Goal: Task Accomplishment & Management: Manage account settings

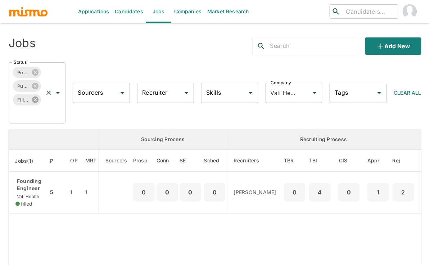
click at [37, 101] on icon at bounding box center [35, 100] width 8 height 8
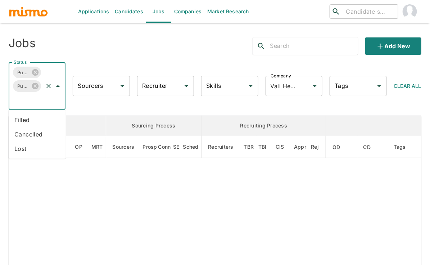
click at [40, 102] on input "Status" at bounding box center [27, 100] width 30 height 14
click at [28, 117] on li "Filled" at bounding box center [37, 120] width 57 height 14
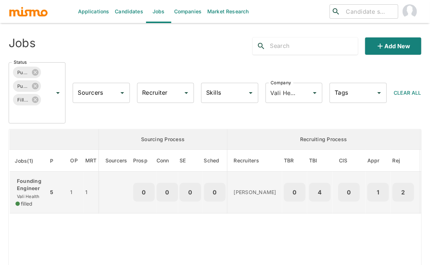
click at [35, 185] on p "Founding Engineer" at bounding box center [28, 185] width 27 height 14
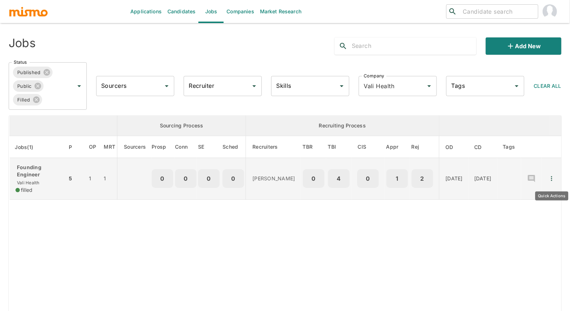
click at [430, 180] on icon "Quick Actions" at bounding box center [551, 179] width 1 height 5
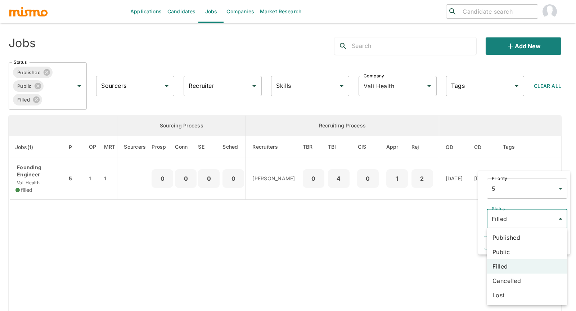
click at [430, 220] on body "Applications Candidates Jobs Companies Market Research ​ ​ Jobs Add new Status …" at bounding box center [288, 164] width 576 height 329
click at [430, 241] on li "Published" at bounding box center [527, 238] width 81 height 14
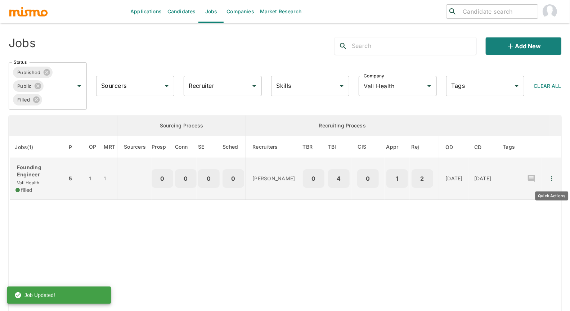
click at [430, 177] on icon "Quick Actions" at bounding box center [551, 178] width 7 height 7
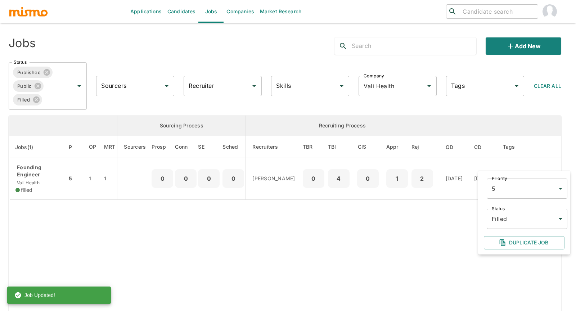
click at [430, 220] on body "Applications Candidates Jobs Companies Market Research ​ ​ Jobs Add new Status …" at bounding box center [288, 164] width 576 height 329
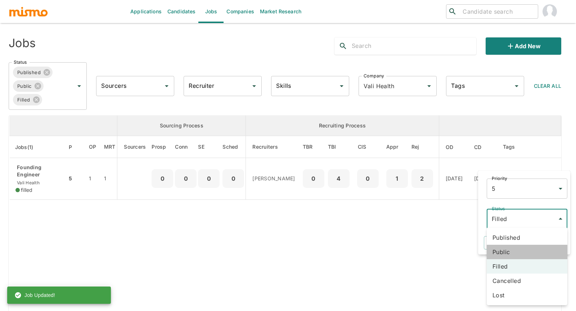
click at [430, 253] on li "Public" at bounding box center [527, 252] width 81 height 14
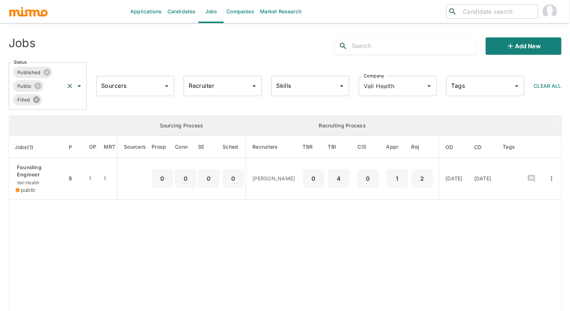
click at [39, 101] on icon at bounding box center [36, 100] width 6 height 6
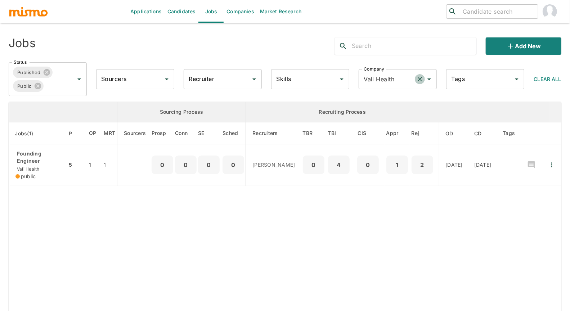
click at [418, 79] on icon "Clear" at bounding box center [419, 79] width 7 height 7
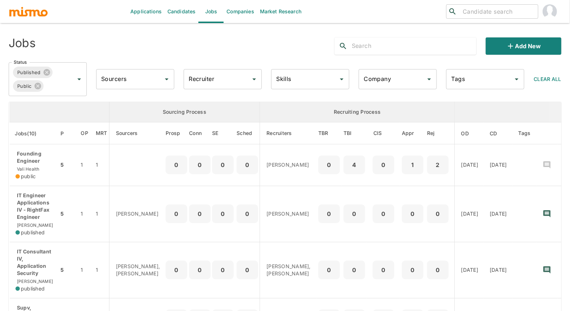
click at [207, 80] on input "Recruiter" at bounding box center [217, 79] width 61 height 14
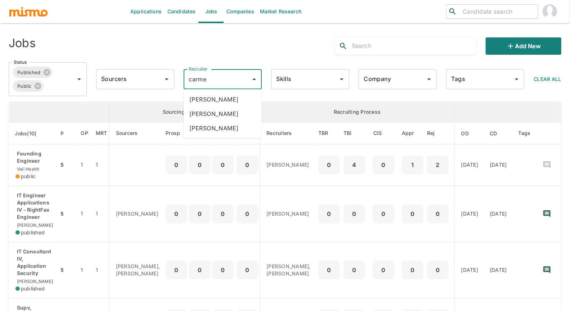
type input "carmen"
click at [215, 98] on li "Carmen Vilachá" at bounding box center [223, 99] width 78 height 14
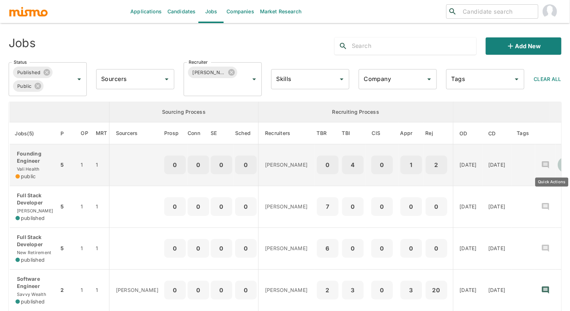
click at [562, 164] on icon "Quick Actions" at bounding box center [565, 164] width 7 height 7
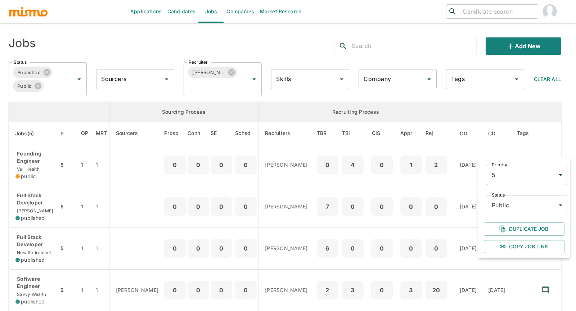
click at [532, 209] on body "Applications Candidates Jobs Companies Market Research ​ ​ Jobs Add new Status …" at bounding box center [288, 164] width 576 height 329
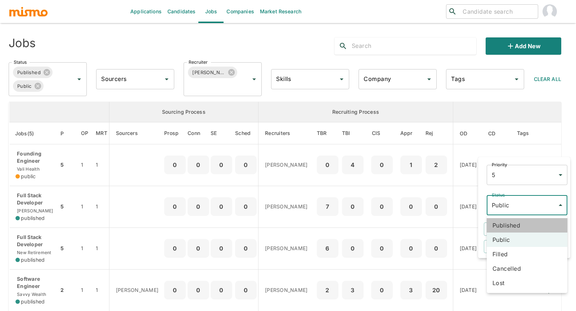
click at [522, 220] on li "Published" at bounding box center [527, 225] width 81 height 14
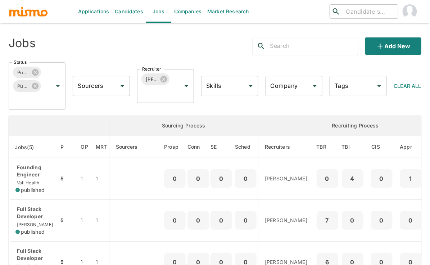
click at [147, 44] on div "Jobs" at bounding box center [90, 43] width 175 height 23
click at [150, 94] on input "Recruiter" at bounding box center [155, 93] width 30 height 14
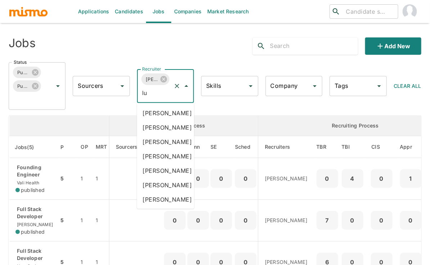
type input "luj"
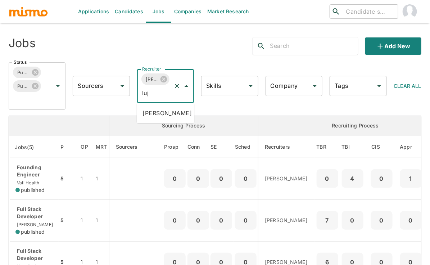
click at [158, 119] on li "Maria Lujan Ciommo" at bounding box center [165, 113] width 57 height 14
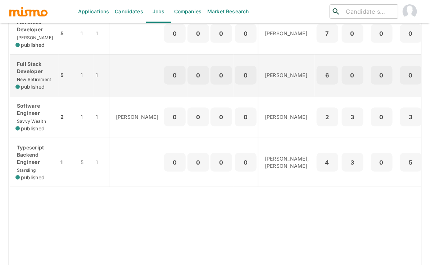
scroll to position [36, 0]
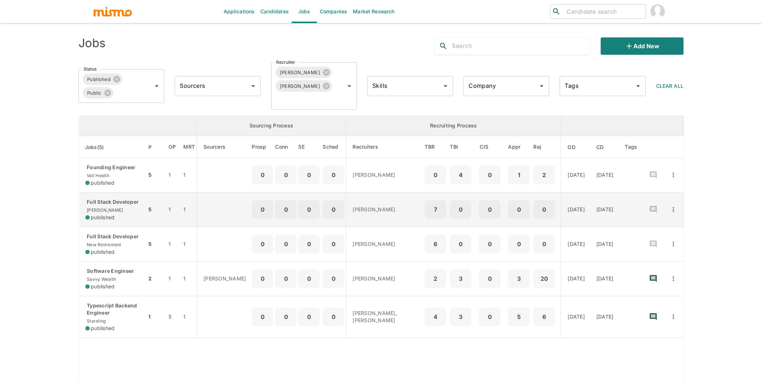
scroll to position [53, 0]
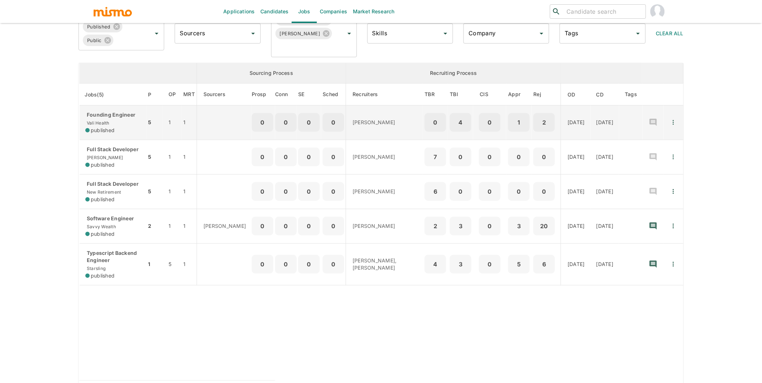
click at [120, 128] on div "published" at bounding box center [112, 130] width 55 height 7
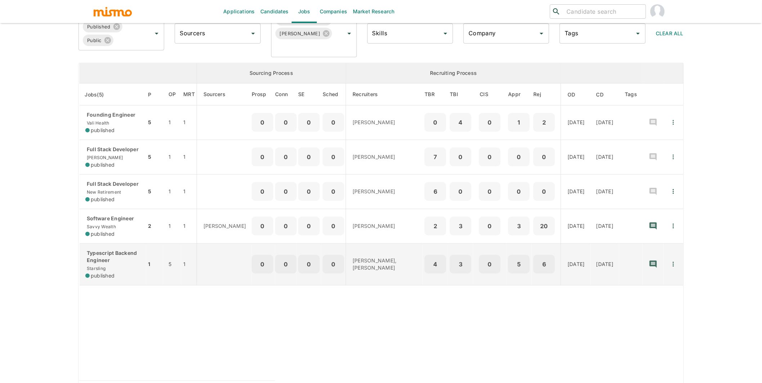
click at [112, 264] on p "Typescript Backend Engineer" at bounding box center [112, 257] width 55 height 14
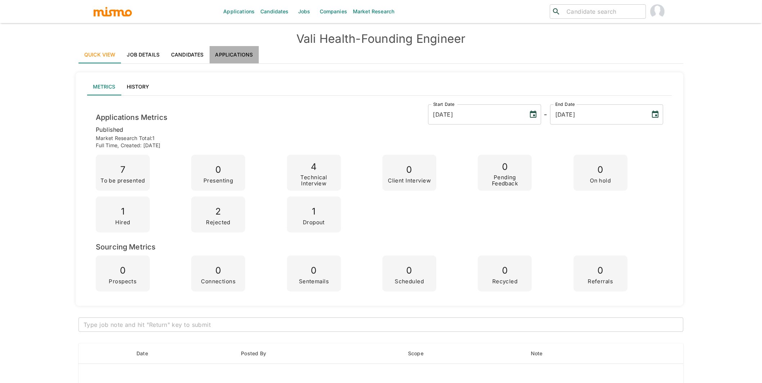
click at [236, 57] on link "Applications" at bounding box center [234, 54] width 49 height 17
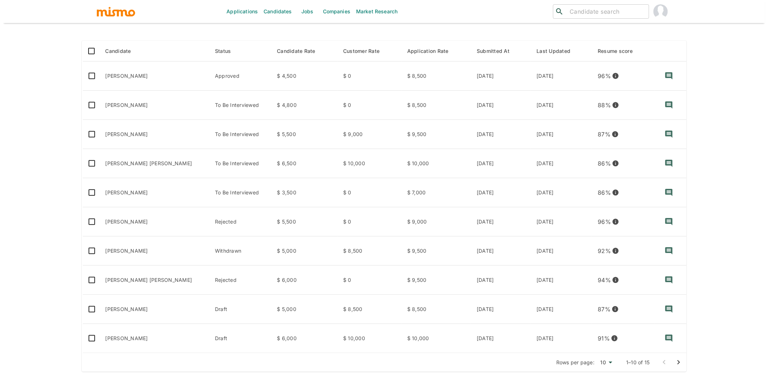
scroll to position [102, 0]
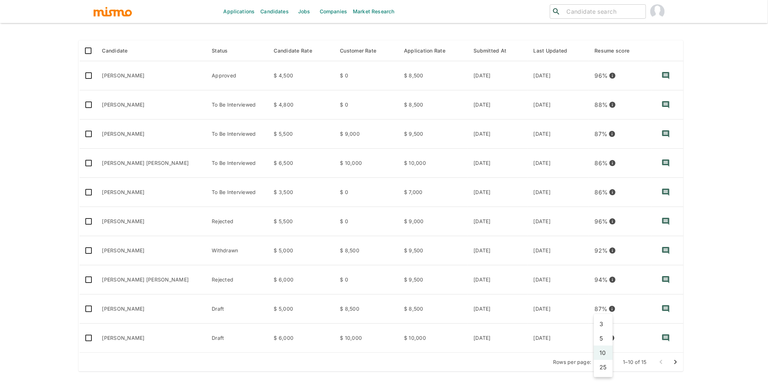
click at [604, 299] on body "Applications Candidates Jobs Companies Market Research ​ ​ Vali Health - Foundi…" at bounding box center [384, 98] width 768 height 401
click at [605, 366] on li "25" at bounding box center [603, 367] width 19 height 14
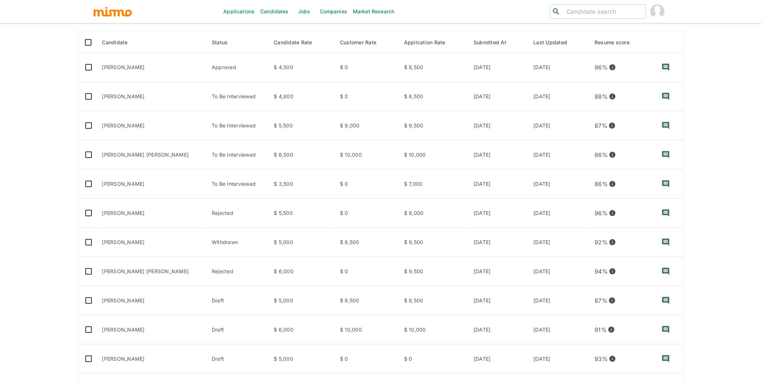
scroll to position [0, 0]
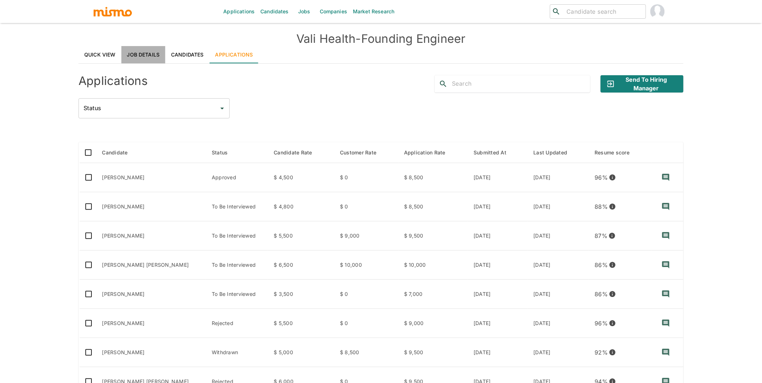
click at [147, 52] on link "Job Details" at bounding box center [143, 54] width 44 height 17
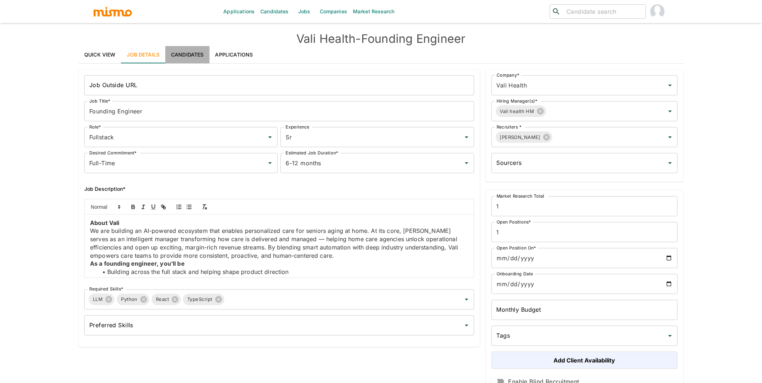
click at [176, 54] on link "Candidates" at bounding box center [187, 54] width 44 height 17
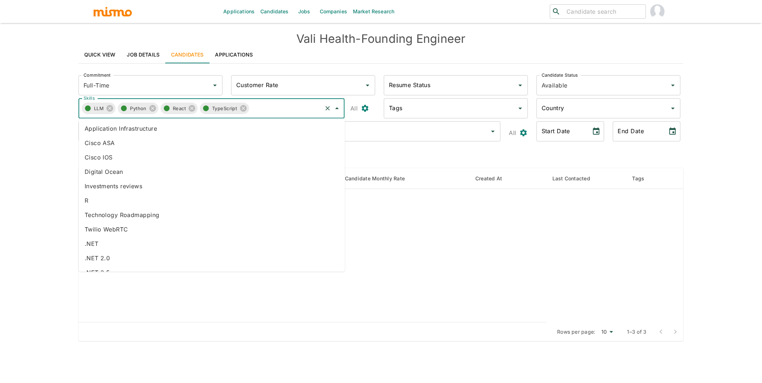
click at [280, 113] on input "Skills" at bounding box center [285, 109] width 72 height 14
type input "google"
click at [129, 183] on li "Google Cloud Platform" at bounding box center [212, 186] width 266 height 14
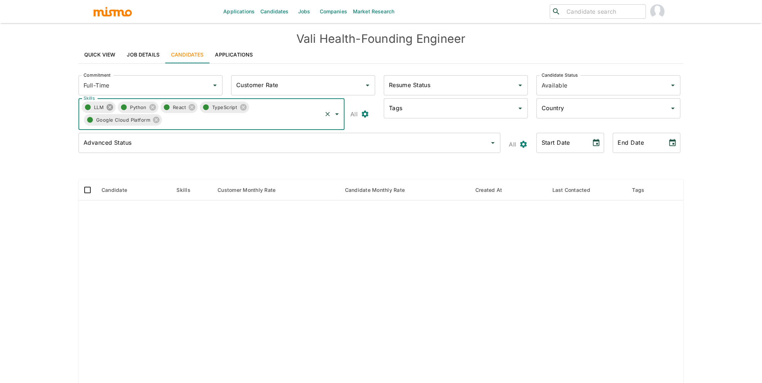
click at [110, 108] on icon at bounding box center [110, 107] width 6 height 6
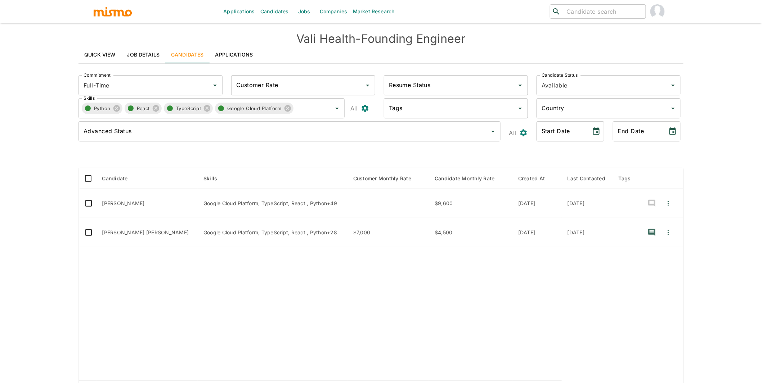
click at [164, 309] on td "enhanced table" at bounding box center [320, 314] width 483 height 134
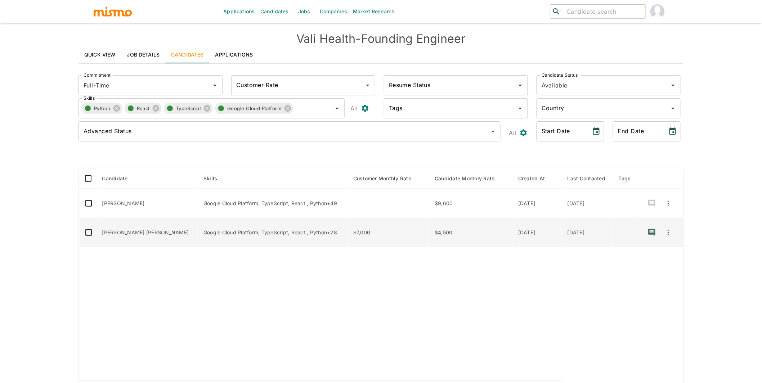
click at [348, 236] on td "$7,000" at bounding box center [388, 232] width 81 height 29
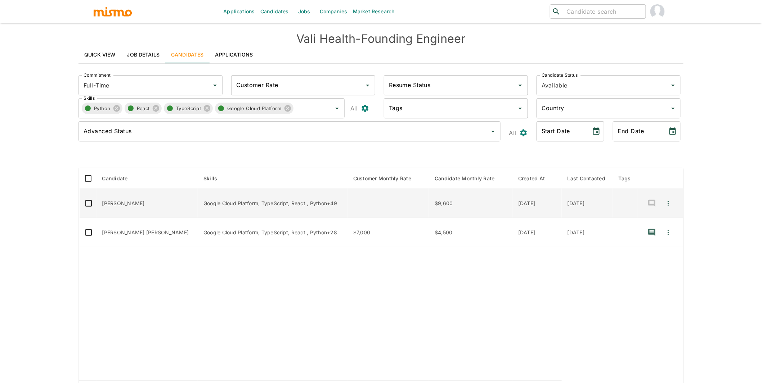
click at [247, 210] on td "Google Cloud Platform, TypeScript, React , Python+49" at bounding box center [273, 203] width 150 height 29
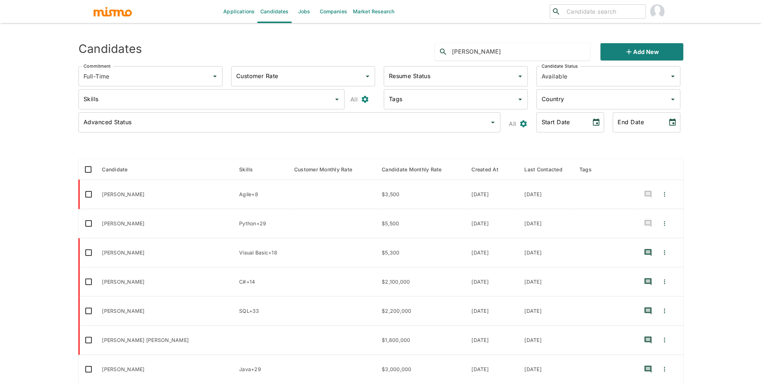
drag, startPoint x: 501, startPoint y: 55, endPoint x: 448, endPoint y: 51, distance: 53.1
click at [448, 51] on div "[PERSON_NAME]" at bounding box center [513, 51] width 156 height 17
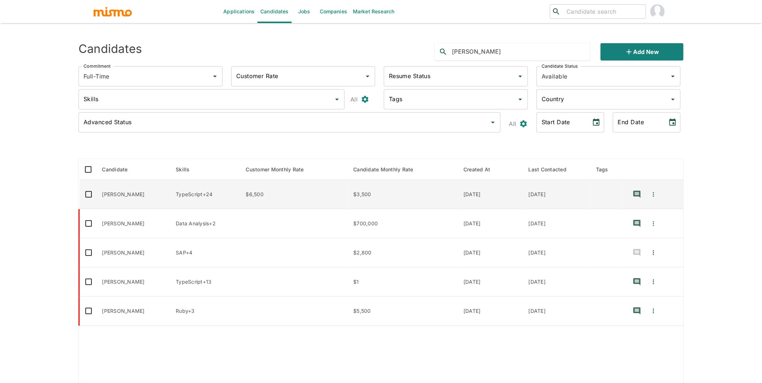
click at [145, 205] on td "[PERSON_NAME]" at bounding box center [134, 194] width 74 height 29
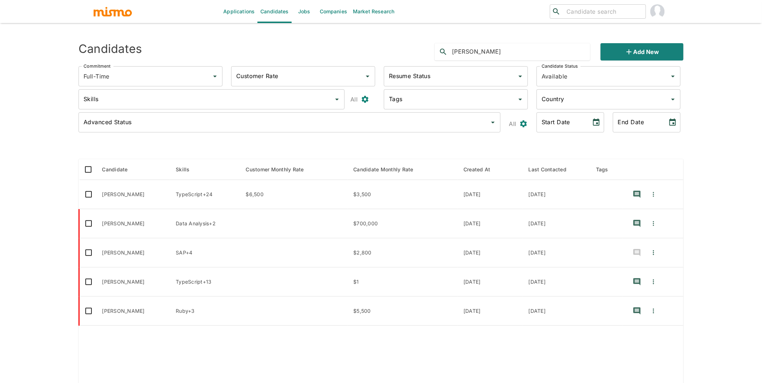
click at [460, 52] on input "[PERSON_NAME]" at bounding box center [521, 52] width 138 height 12
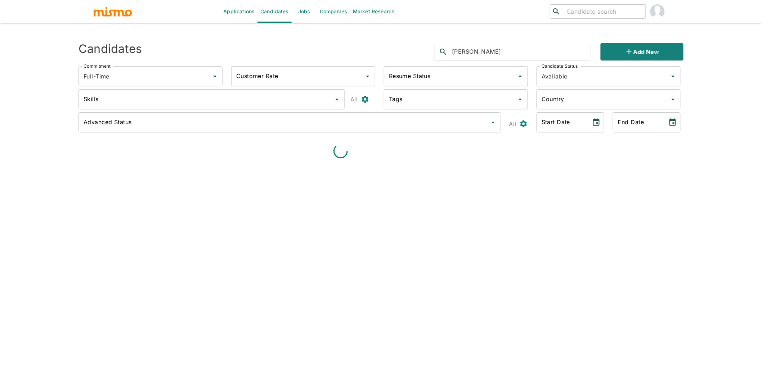
type input "[PERSON_NAME]"
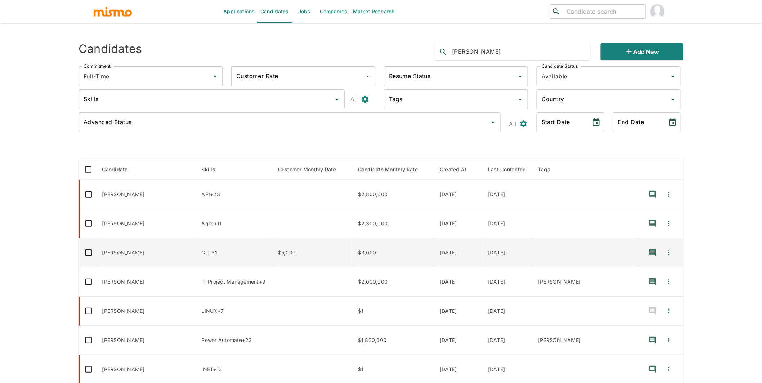
click at [163, 250] on td "[PERSON_NAME]" at bounding box center [146, 252] width 99 height 29
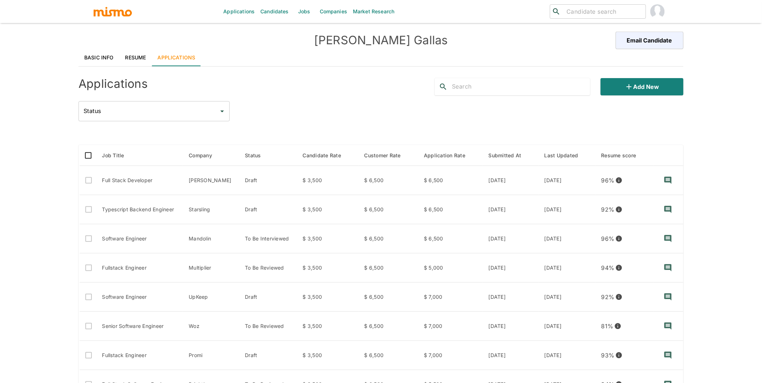
click at [135, 58] on link "Resume" at bounding box center [136, 57] width 32 height 17
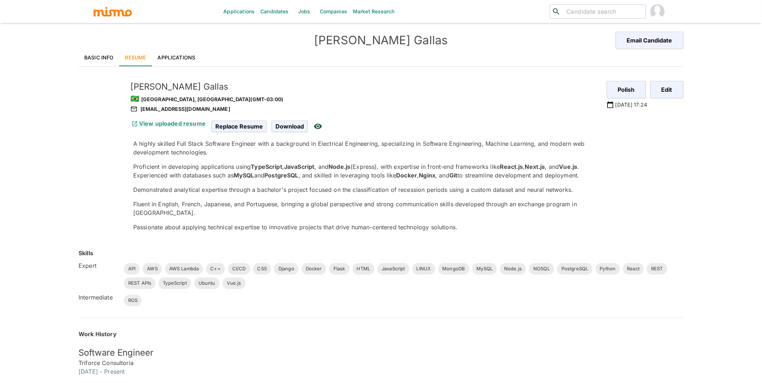
click at [178, 58] on link "Applications" at bounding box center [176, 57] width 49 height 17
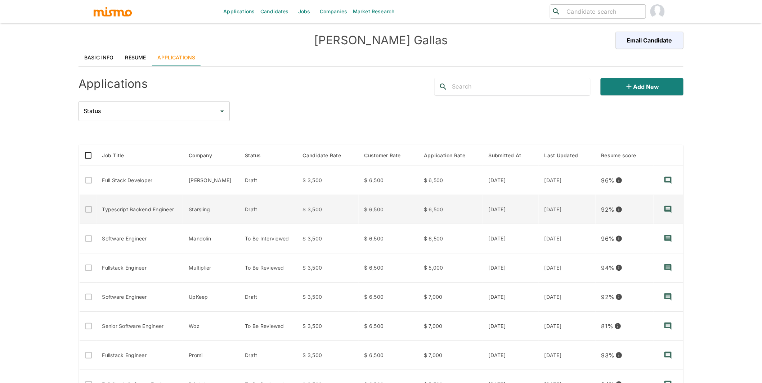
click at [227, 211] on td "Starsling" at bounding box center [211, 209] width 56 height 29
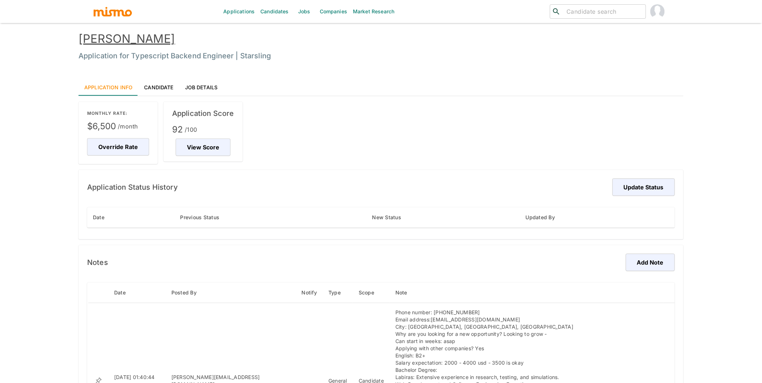
click at [648, 177] on div "Application Status History Update Status Date Previous Status New Status Update…" at bounding box center [381, 205] width 605 height 70
click at [645, 180] on button "Update Status" at bounding box center [643, 187] width 64 height 17
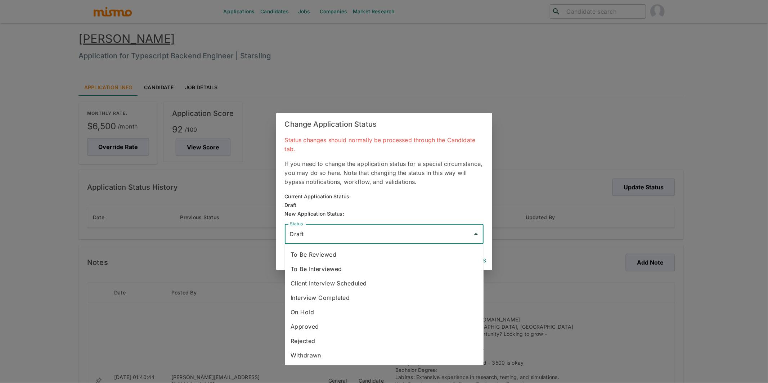
click at [370, 237] on input "Draft" at bounding box center [379, 234] width 182 height 14
click at [328, 258] on li "To Be Reviewed" at bounding box center [384, 254] width 199 height 14
type input "To Be Reviewed"
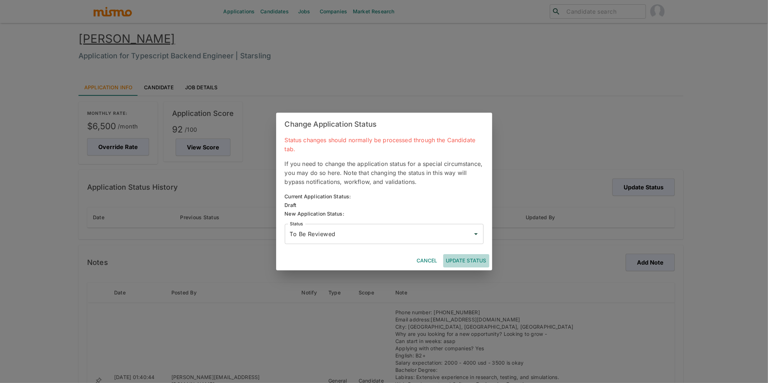
click at [477, 261] on button "Update Status" at bounding box center [466, 260] width 46 height 13
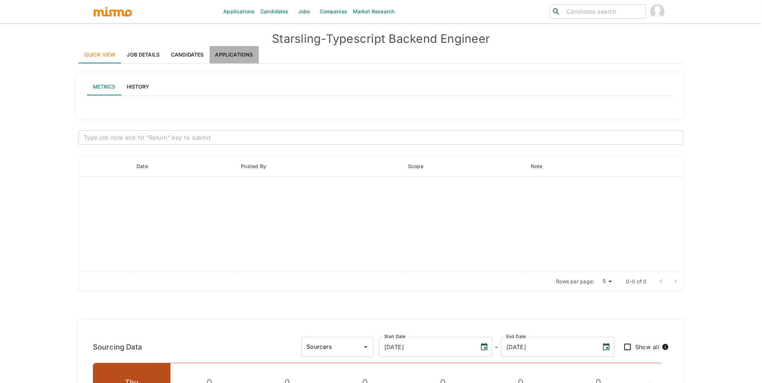
click at [232, 51] on link "Applications" at bounding box center [234, 54] width 49 height 17
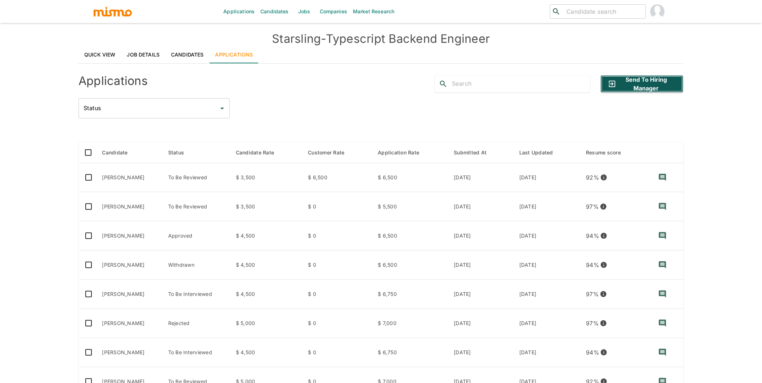
click at [663, 80] on button "Send to Hiring Manager" at bounding box center [642, 83] width 83 height 17
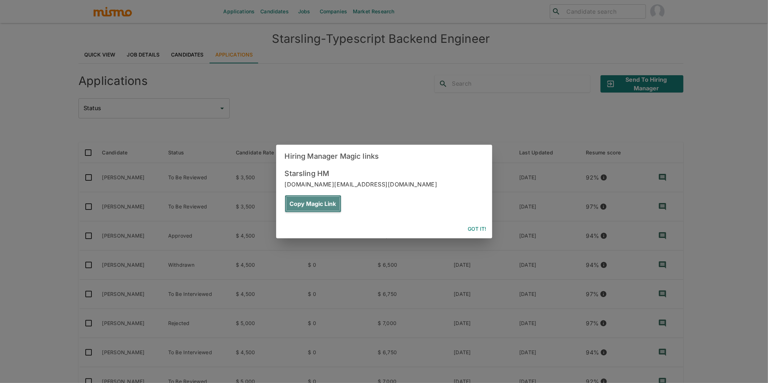
click at [341, 195] on button "Copy Magic Link" at bounding box center [313, 203] width 57 height 17
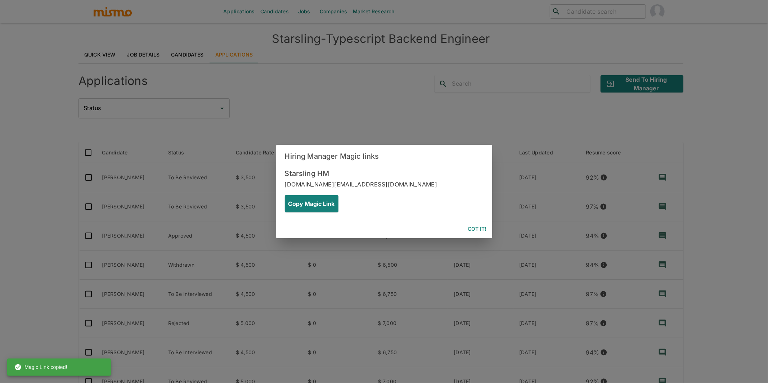
click at [476, 223] on button "Got it!" at bounding box center [477, 229] width 24 height 13
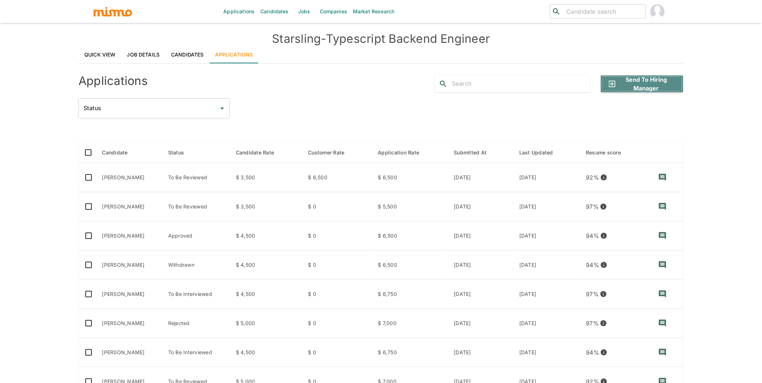
click at [647, 82] on button "Send to Hiring Manager" at bounding box center [642, 83] width 83 height 17
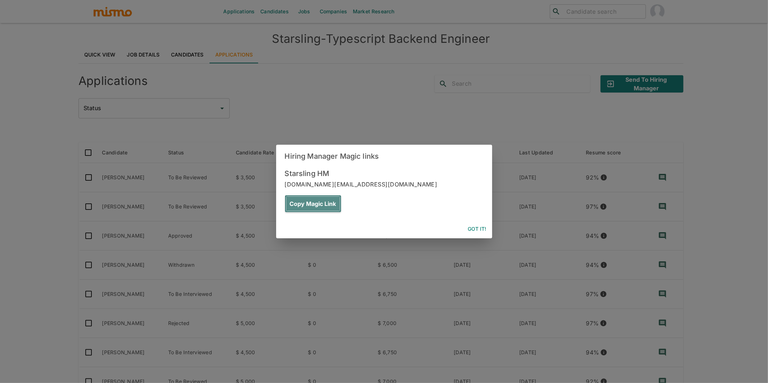
click at [341, 195] on button "Copy Magic Link" at bounding box center [313, 203] width 57 height 17
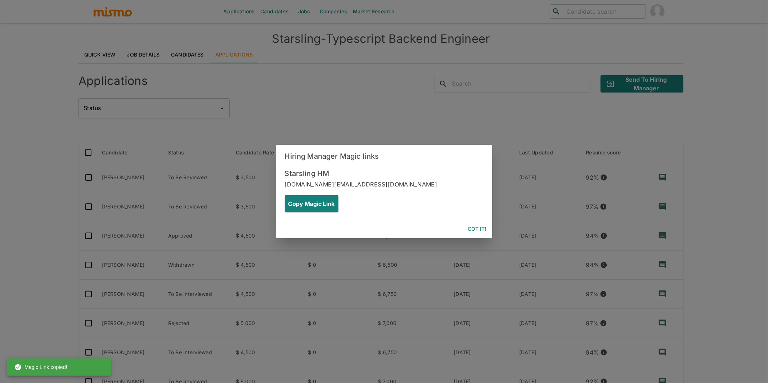
click at [475, 223] on button "Got it!" at bounding box center [477, 229] width 24 height 13
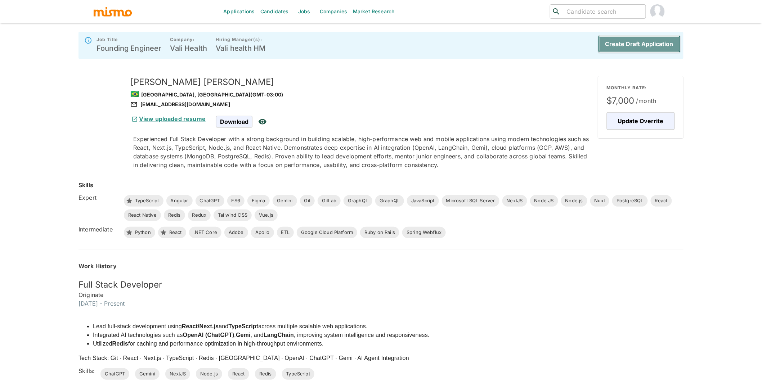
click at [648, 47] on button "Create Draft Application" at bounding box center [639, 43] width 82 height 17
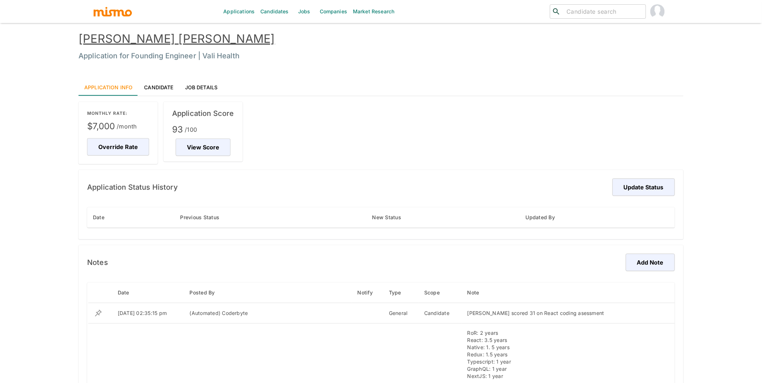
click at [158, 85] on link "Candidate" at bounding box center [158, 87] width 41 height 17
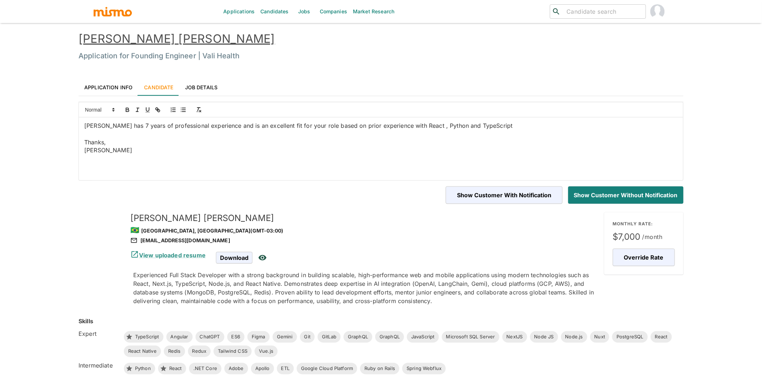
click at [167, 39] on link "Felipe França Nogueira" at bounding box center [177, 39] width 197 height 14
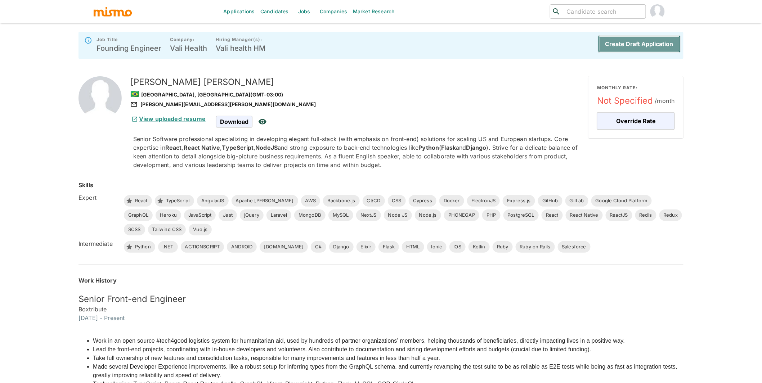
click at [640, 39] on button "Create Draft Application" at bounding box center [639, 43] width 82 height 17
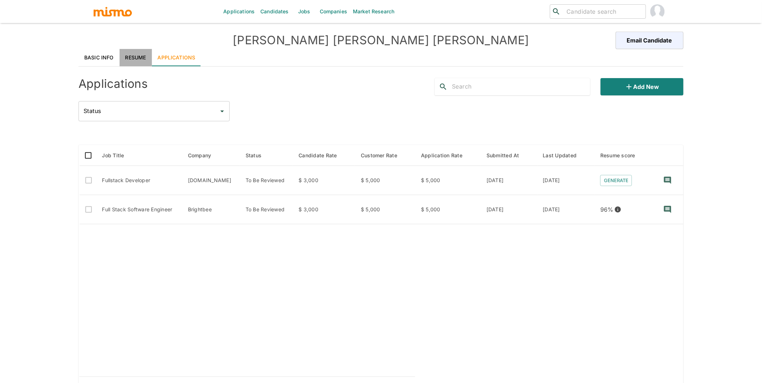
click at [123, 54] on link "Resume" at bounding box center [136, 57] width 32 height 17
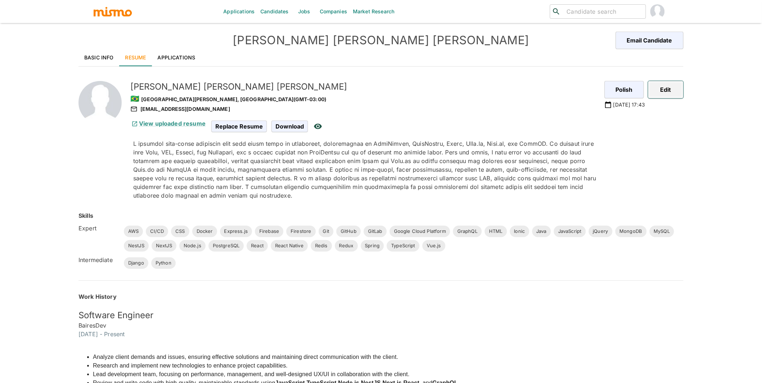
click at [662, 85] on button "Edit" at bounding box center [665, 89] width 35 height 17
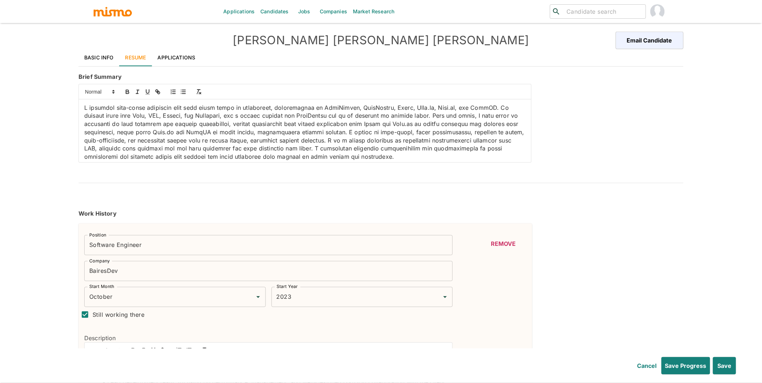
click at [328, 107] on p at bounding box center [305, 132] width 442 height 57
click at [126, 92] on icon "button" at bounding box center [127, 93] width 3 height 2
click at [366, 109] on p "A seasoned full-stack developer with over eight years of experience, specializi…" at bounding box center [305, 132] width 442 height 57
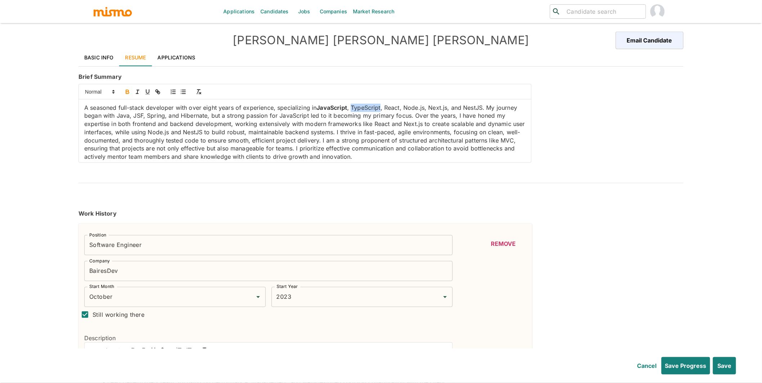
click at [127, 92] on icon "button" at bounding box center [127, 93] width 3 height 2
click at [397, 107] on p "A seasoned full-stack developer with over eight years of experience, specializi…" at bounding box center [305, 132] width 442 height 57
click at [127, 91] on icon "button" at bounding box center [127, 92] width 6 height 6
click at [416, 108] on p "A seasoned full-stack developer with over eight years of experience, specializi…" at bounding box center [305, 132] width 442 height 57
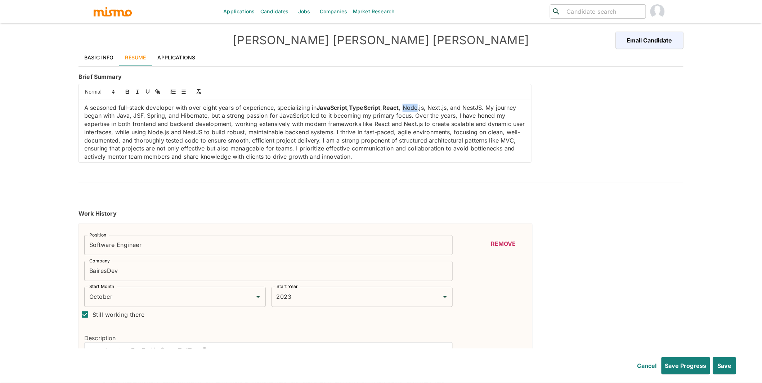
click at [416, 108] on p "A seasoned full-stack developer with over eight years of experience, specializi…" at bounding box center [305, 132] width 442 height 57
drag, startPoint x: 427, startPoint y: 108, endPoint x: 407, endPoint y: 107, distance: 19.8
click at [407, 107] on p "A seasoned full-stack developer with over eight years of experience, specializi…" at bounding box center [305, 132] width 442 height 57
click at [125, 91] on icon "button" at bounding box center [127, 92] width 6 height 6
drag, startPoint x: 451, startPoint y: 107, endPoint x: 432, endPoint y: 109, distance: 18.8
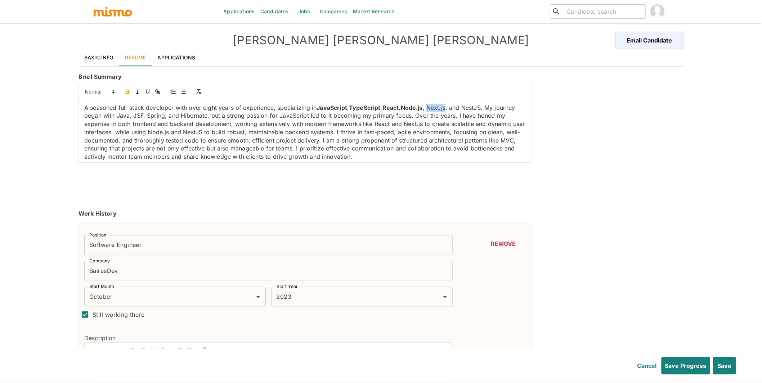
click at [432, 109] on p "A seasoned full-stack developer with over eight years of experience, specializi…" at bounding box center [305, 132] width 442 height 57
click at [127, 93] on icon "button" at bounding box center [127, 92] width 6 height 6
click at [477, 107] on p "A seasoned full-stack developer with over eight years of experience, specializi…" at bounding box center [305, 132] width 442 height 57
click at [125, 90] on icon "button" at bounding box center [127, 92] width 6 height 6
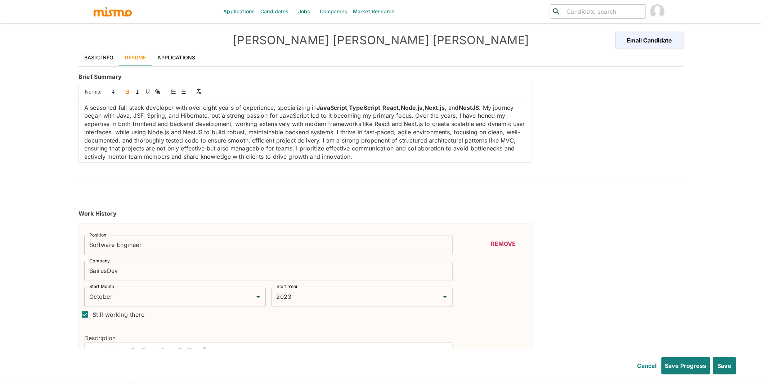
click at [145, 117] on p "A seasoned full-stack developer with over eight years of experience, specializi…" at bounding box center [305, 132] width 442 height 57
click at [125, 89] on icon "button" at bounding box center [127, 92] width 6 height 6
click at [159, 115] on p "A seasoned full-stack developer with over eight years of experience, specializi…" at bounding box center [305, 132] width 442 height 57
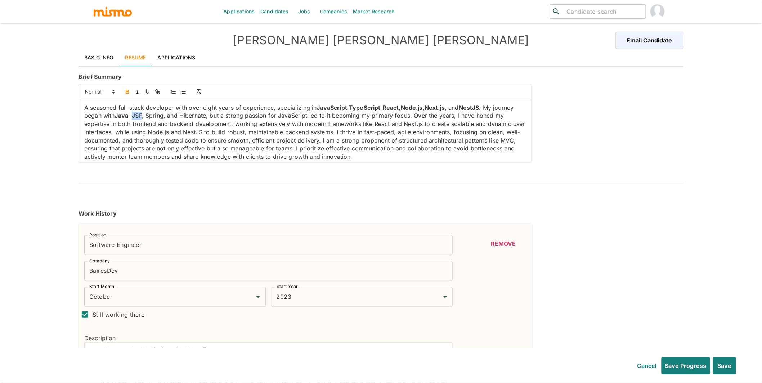
click at [127, 94] on icon "button" at bounding box center [127, 93] width 3 height 2
click at [181, 119] on p "A seasoned full-stack developer with over eight years of experience, specializi…" at bounding box center [305, 132] width 442 height 57
click at [128, 94] on icon "button" at bounding box center [127, 93] width 3 height 2
click at [211, 114] on p "A seasoned full-stack developer with over eight years of experience, specializi…" at bounding box center [305, 132] width 442 height 57
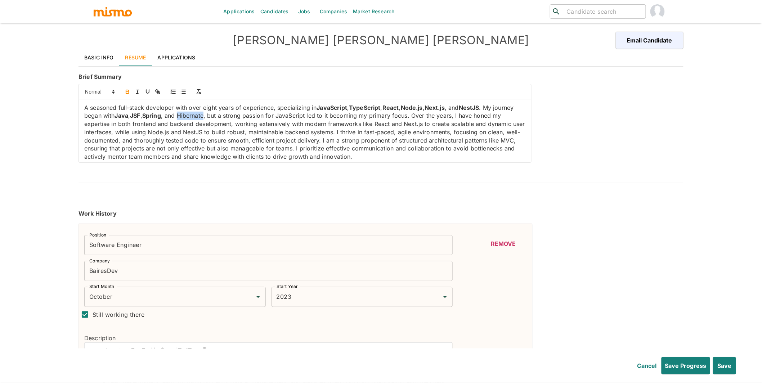
click at [211, 114] on p "A seasoned full-stack developer with over eight years of experience, specializi…" at bounding box center [305, 132] width 442 height 57
click at [127, 92] on icon "button" at bounding box center [127, 93] width 3 height 2
click at [329, 117] on p "A seasoned full-stack developer with over eight years of experience, specializi…" at bounding box center [305, 132] width 442 height 57
click at [127, 90] on icon "button" at bounding box center [127, 91] width 3 height 2
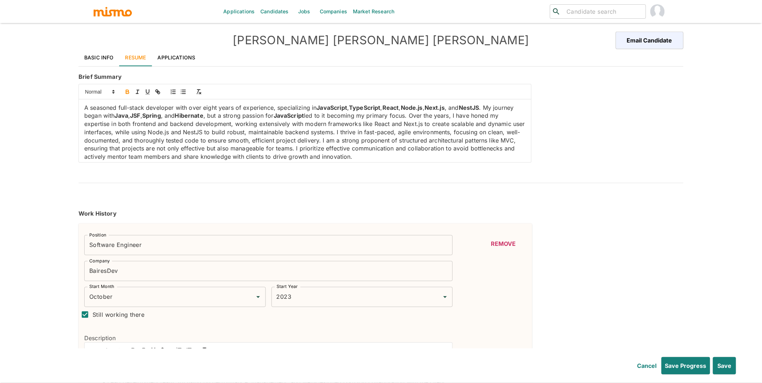
click at [391, 126] on p "A seasoned full-stack developer with over eight years of experience, specializi…" at bounding box center [305, 132] width 442 height 57
drag, startPoint x: 126, startPoint y: 90, endPoint x: 139, endPoint y: 93, distance: 13.9
click at [126, 90] on icon "button" at bounding box center [127, 91] width 3 height 2
drag, startPoint x: 433, startPoint y: 125, endPoint x: 414, endPoint y: 124, distance: 18.8
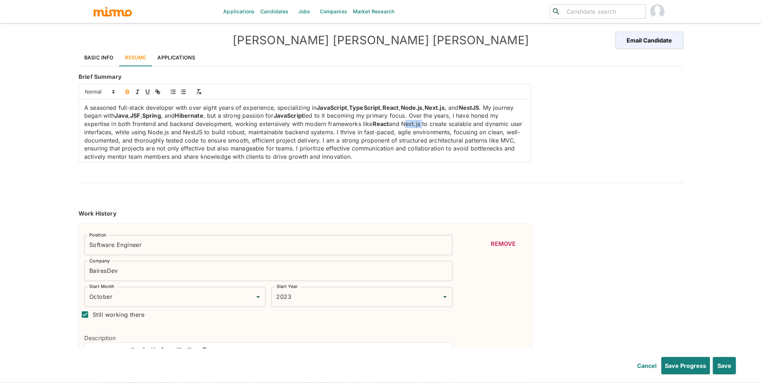
click at [414, 124] on p "A seasoned full-stack developer with over eight years of experience, specializi…" at bounding box center [305, 132] width 442 height 57
click at [128, 91] on icon "button" at bounding box center [127, 92] width 6 height 6
drag, startPoint x: 243, startPoint y: 133, endPoint x: 222, endPoint y: 131, distance: 21.4
click at [222, 131] on p "A seasoned full-stack developer with over eight years of experience, specializi…" at bounding box center [305, 132] width 442 height 57
click at [126, 92] on icon "button" at bounding box center [127, 93] width 3 height 2
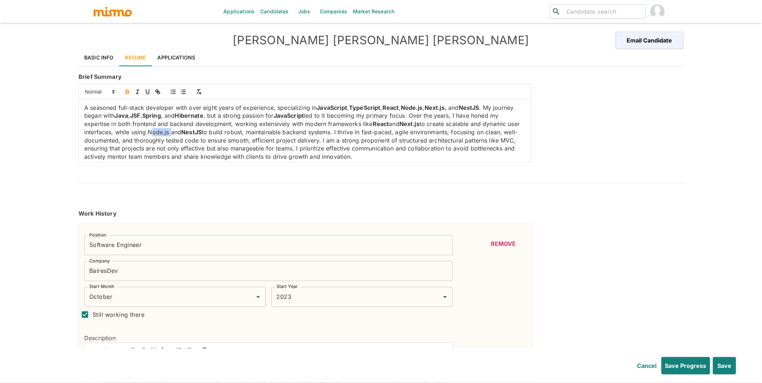
drag, startPoint x: 209, startPoint y: 131, endPoint x: 188, endPoint y: 133, distance: 20.9
click at [188, 133] on p "A seasoned full-stack developer with over eight years of experience, specializi…" at bounding box center [305, 132] width 442 height 57
click at [125, 92] on icon "button" at bounding box center [127, 92] width 6 height 6
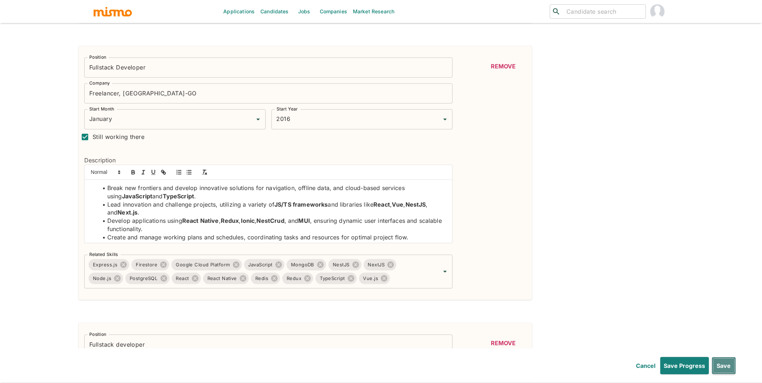
click at [729, 365] on button "Save" at bounding box center [724, 365] width 24 height 17
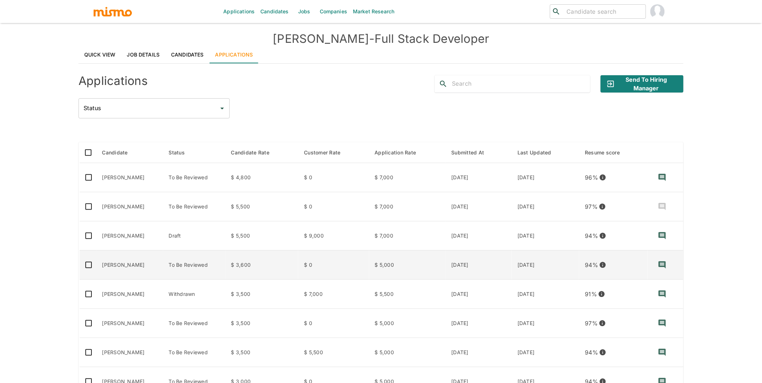
click at [138, 267] on td "[PERSON_NAME]" at bounding box center [130, 265] width 67 height 29
